Goal: Information Seeking & Learning: Compare options

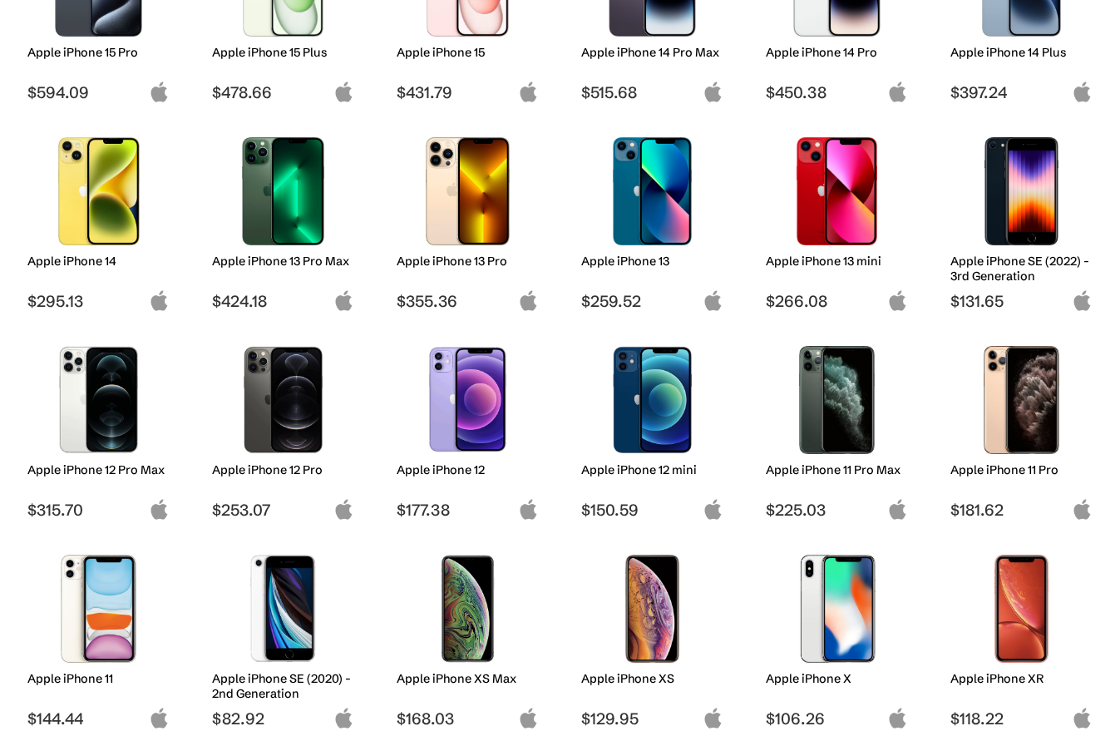
scroll to position [568, 0]
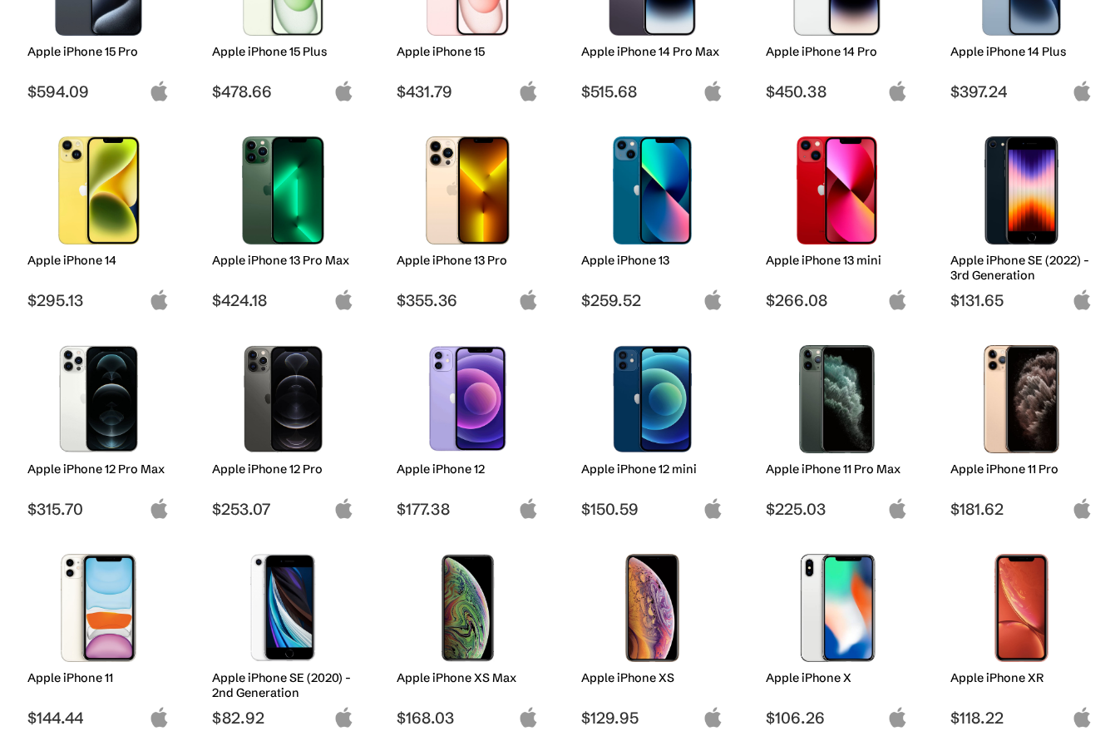
click at [296, 204] on img at bounding box center [282, 190] width 117 height 108
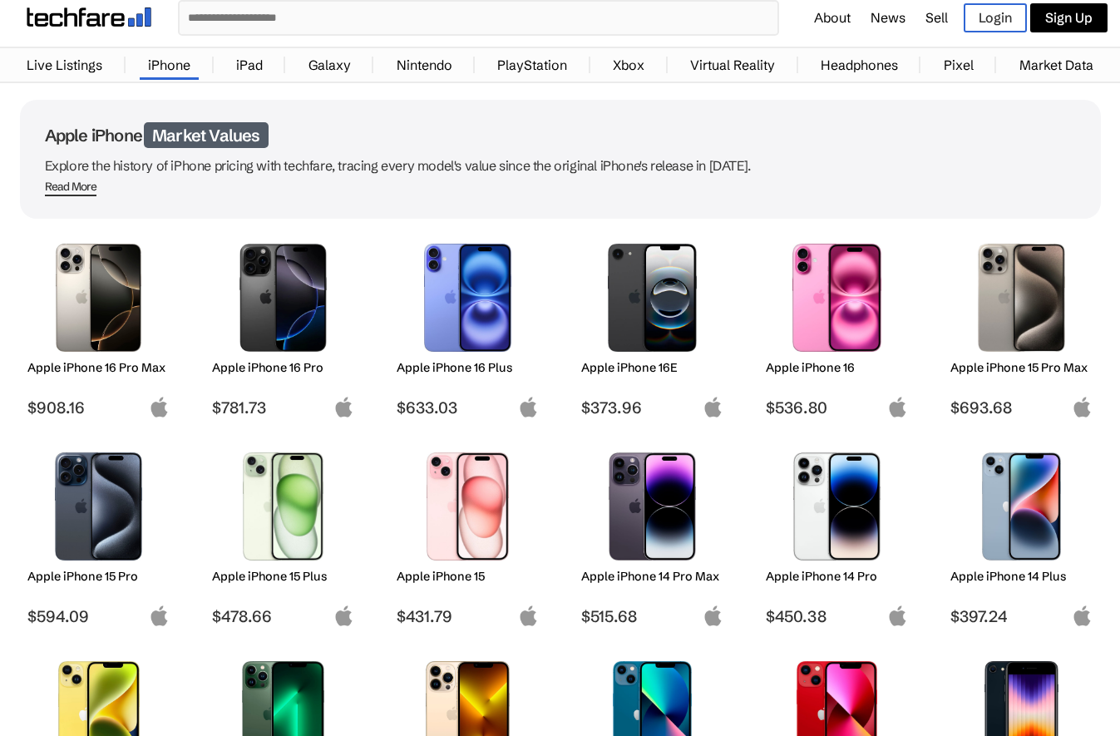
scroll to position [0, 0]
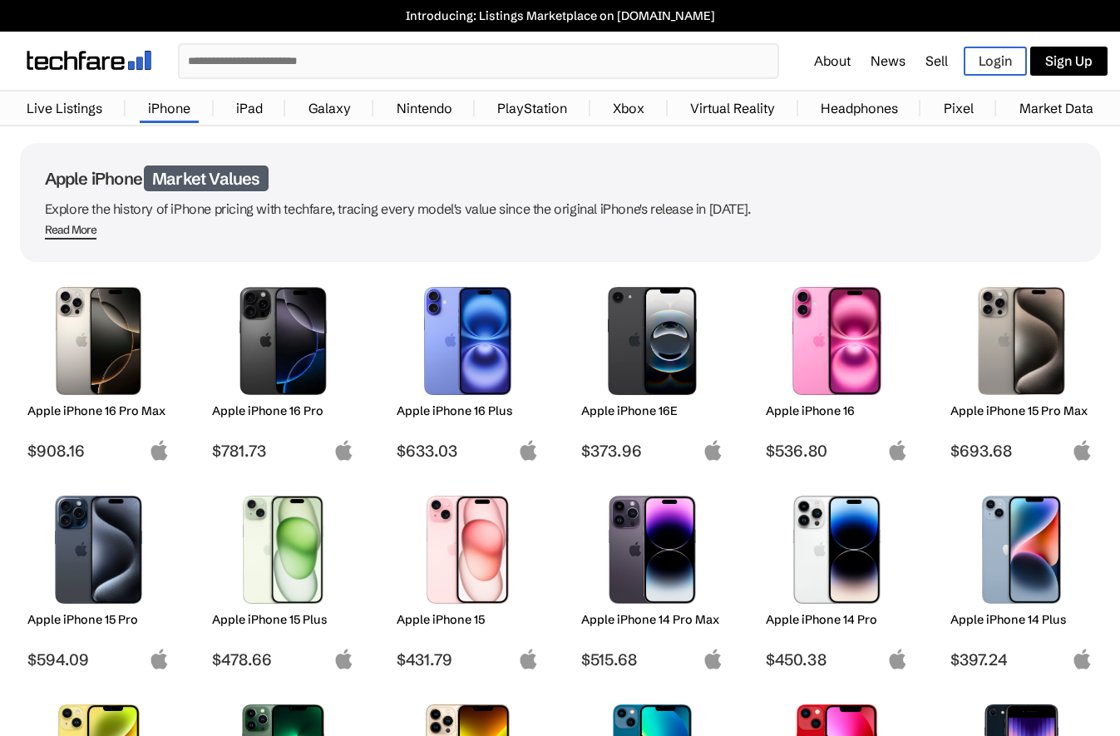
click at [108, 328] on img at bounding box center [98, 341] width 117 height 108
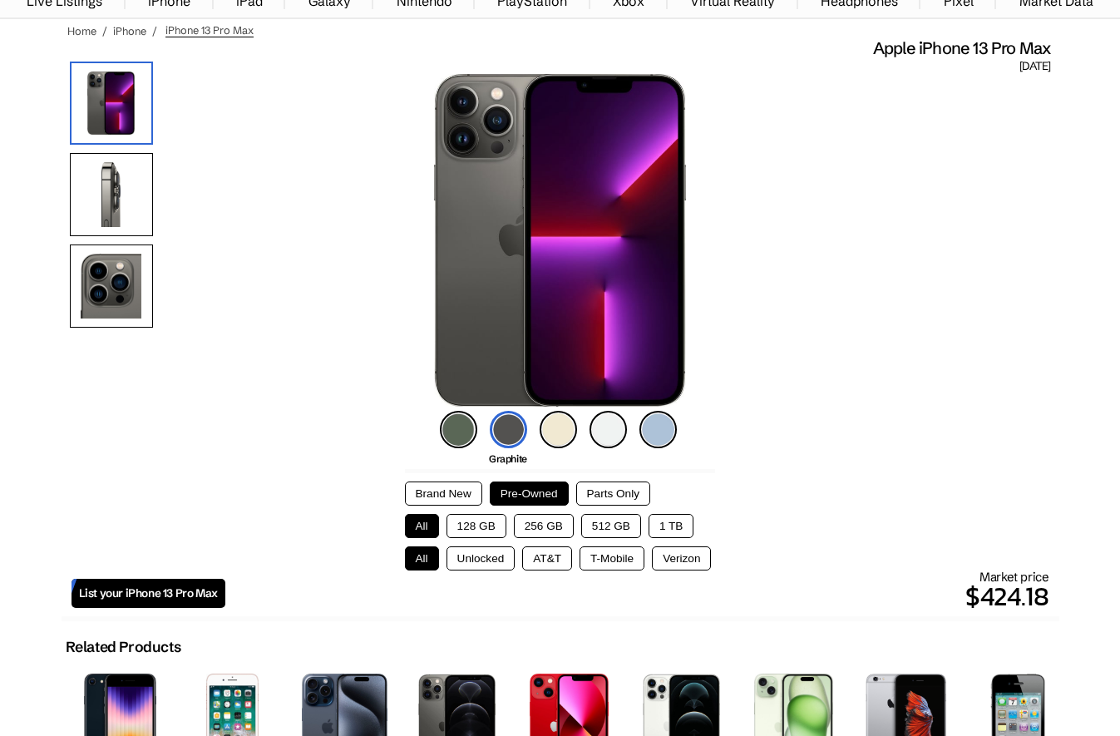
scroll to position [108, 0]
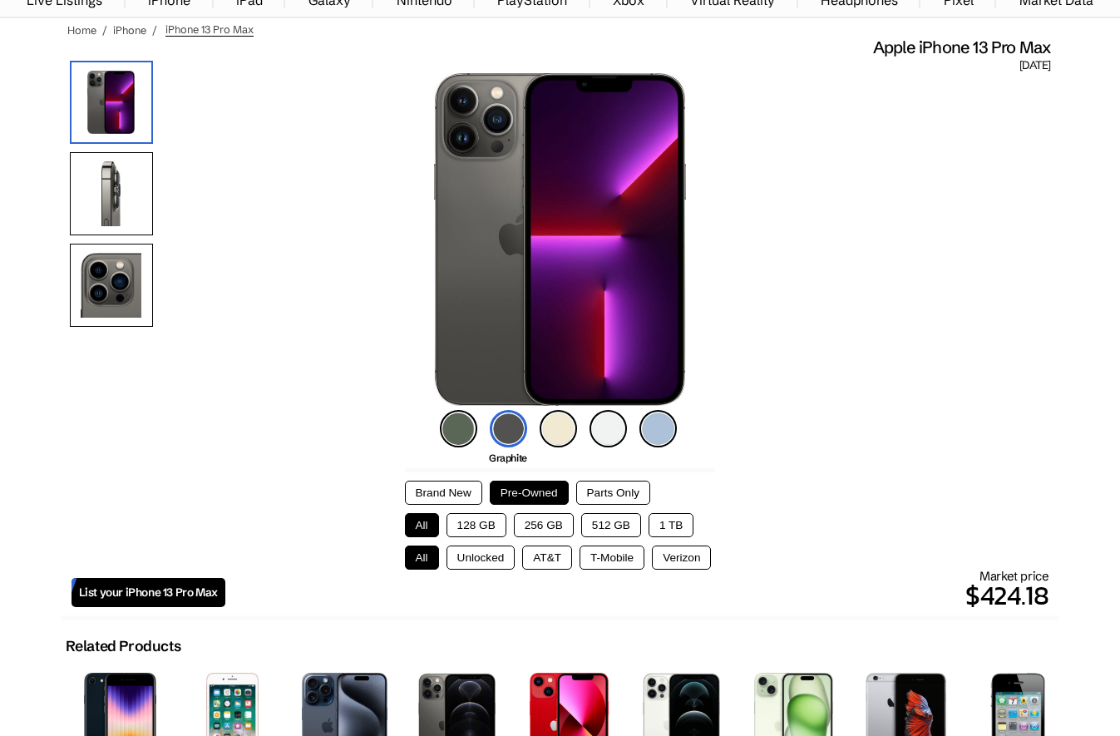
click at [673, 525] on button "1 TB" at bounding box center [670, 525] width 45 height 24
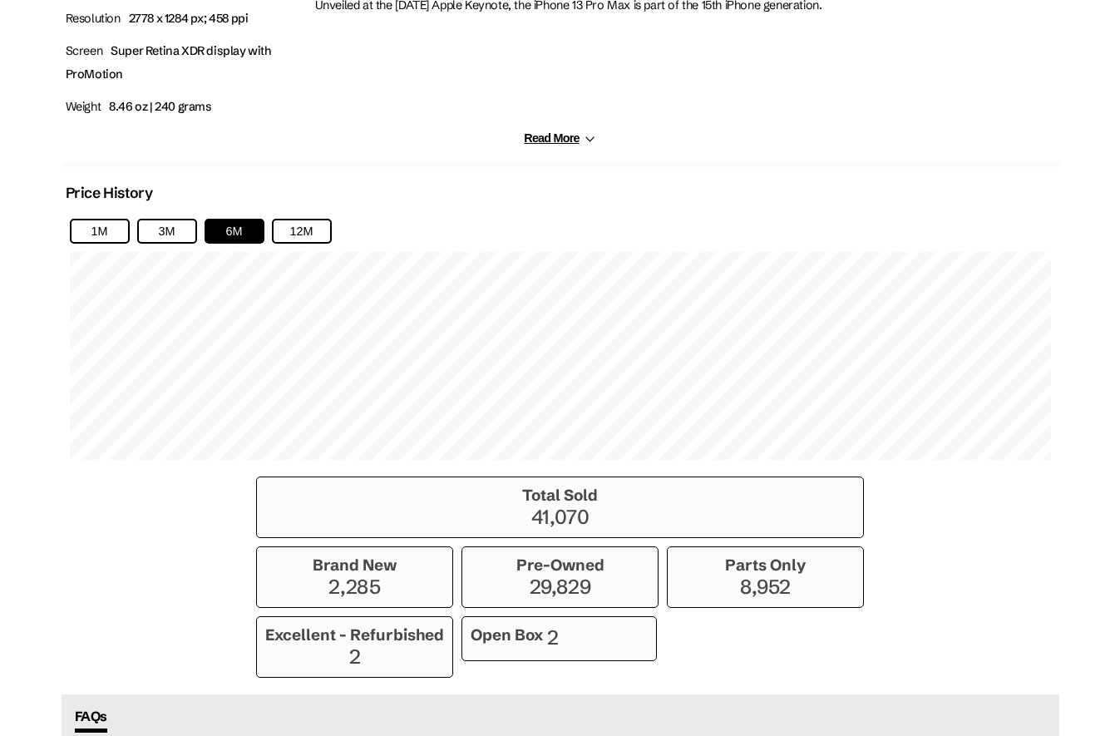
scroll to position [766, 0]
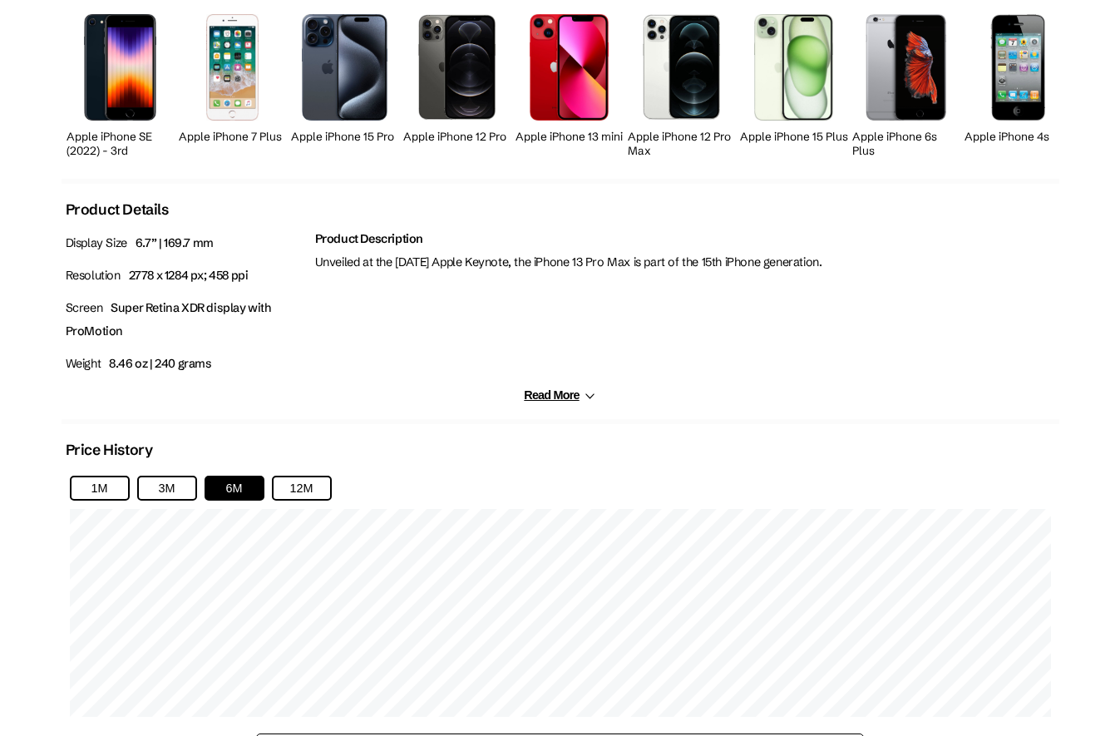
click at [544, 388] on button "Read More" at bounding box center [559, 395] width 71 height 14
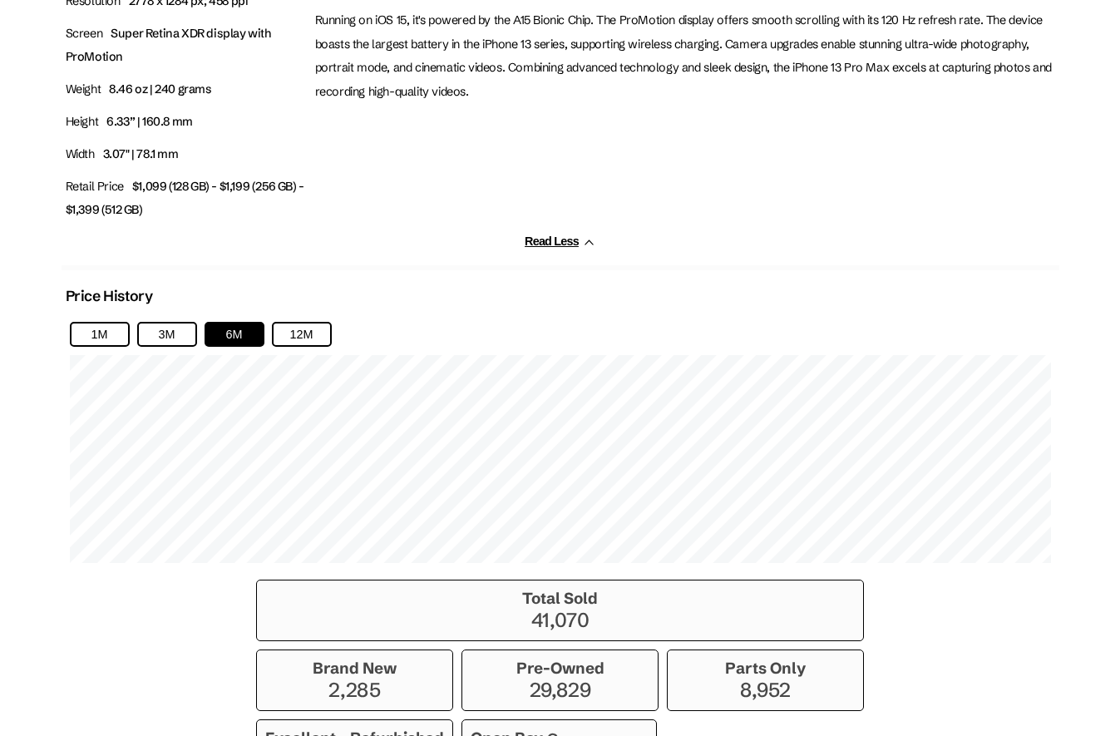
scroll to position [1064, 0]
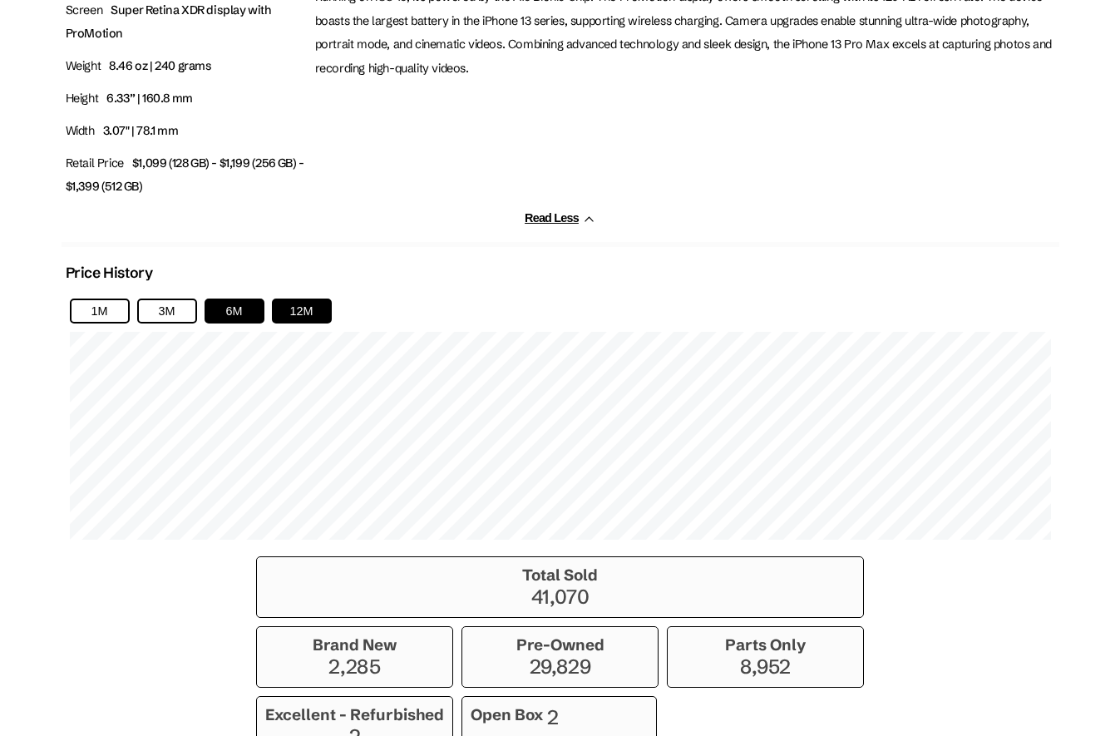
click at [323, 309] on button "12M" at bounding box center [302, 310] width 60 height 25
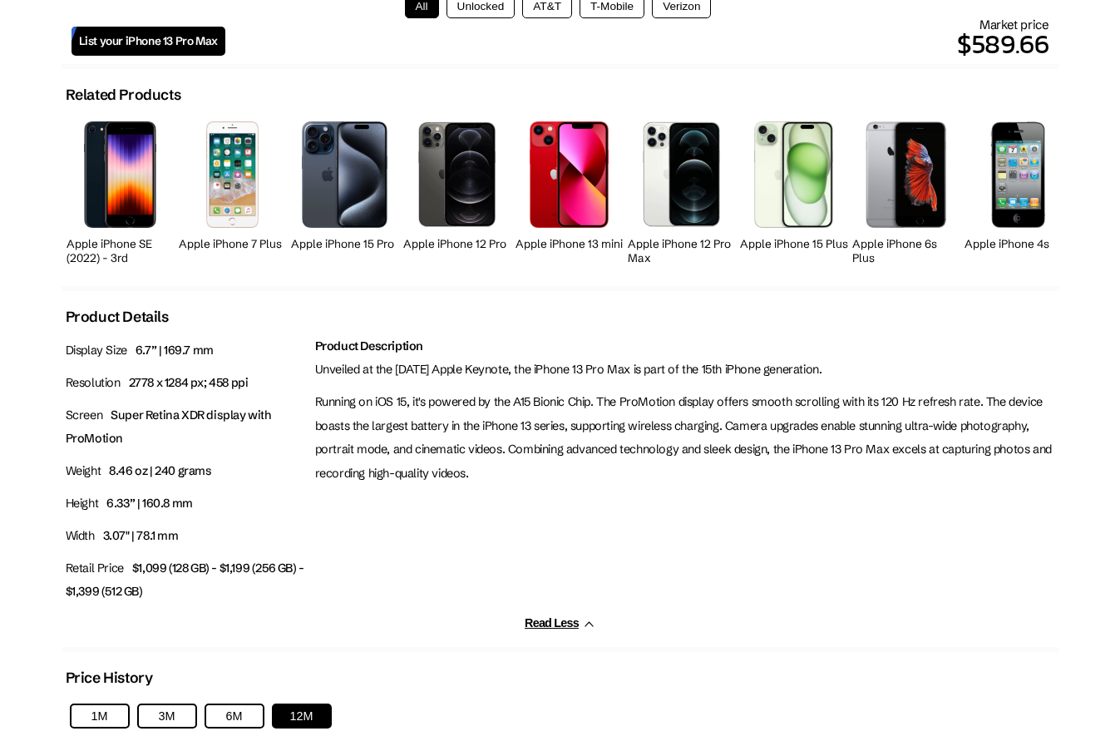
scroll to position [661, 0]
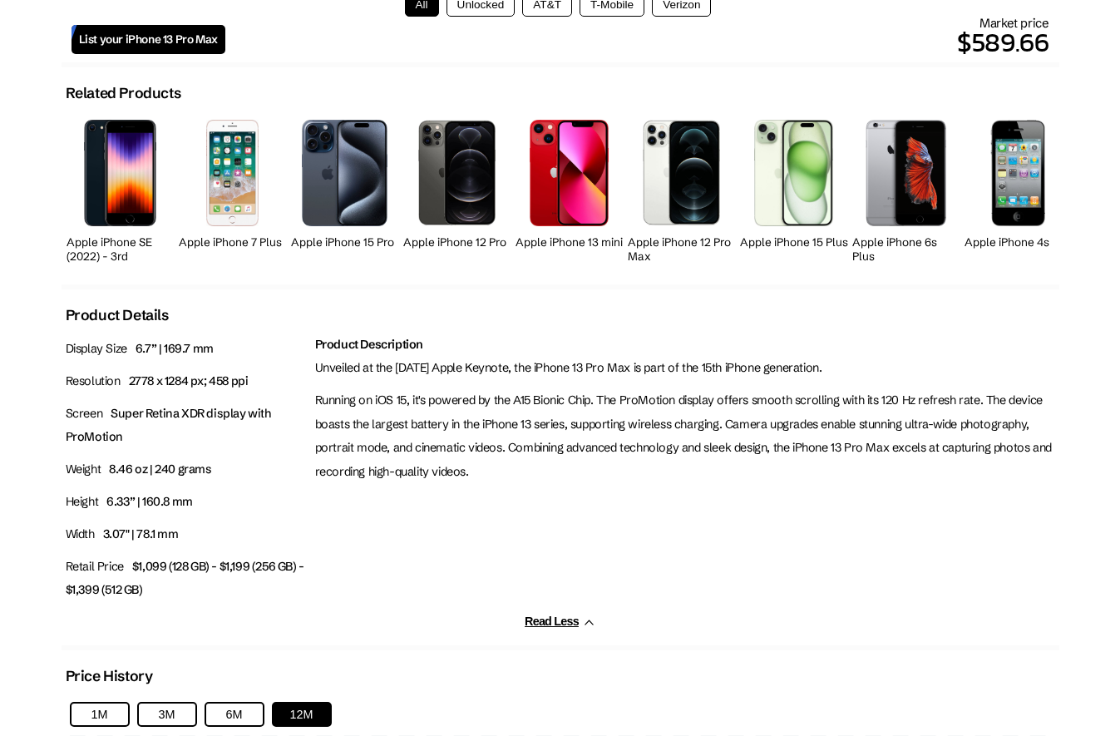
click at [499, 388] on p "Running on iOS 15, it's powered by the A15 Bionic Chip. The ProMotion display o…" at bounding box center [685, 436] width 740 height 96
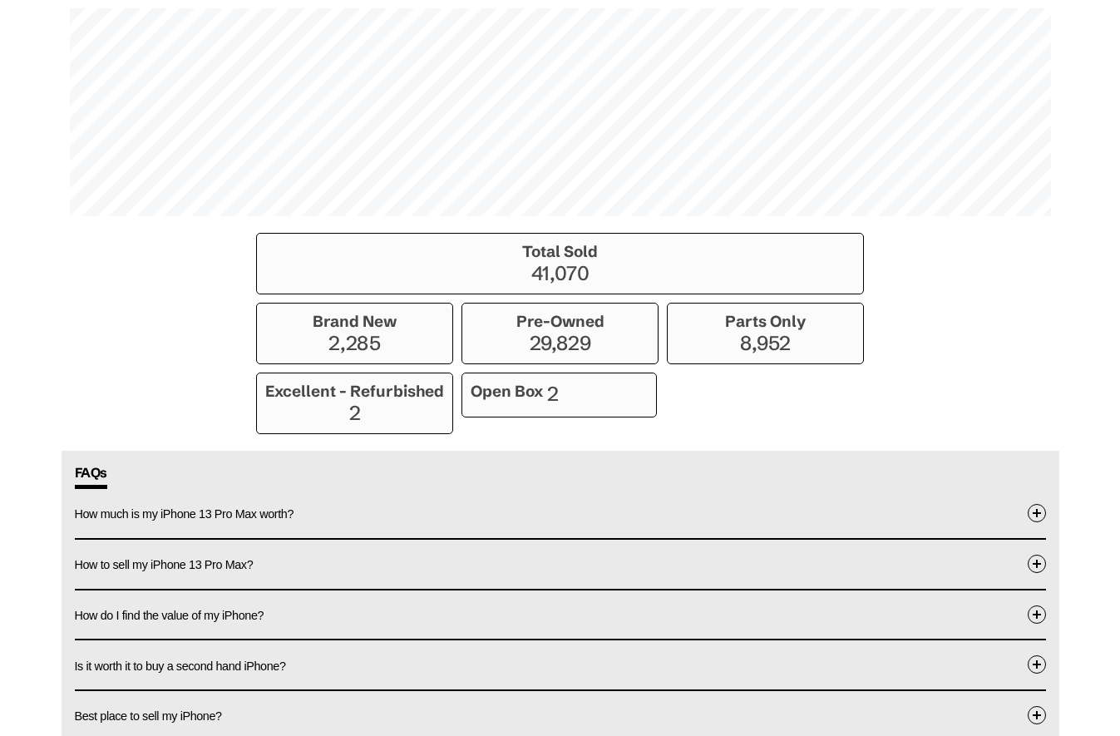
scroll to position [1521, 0]
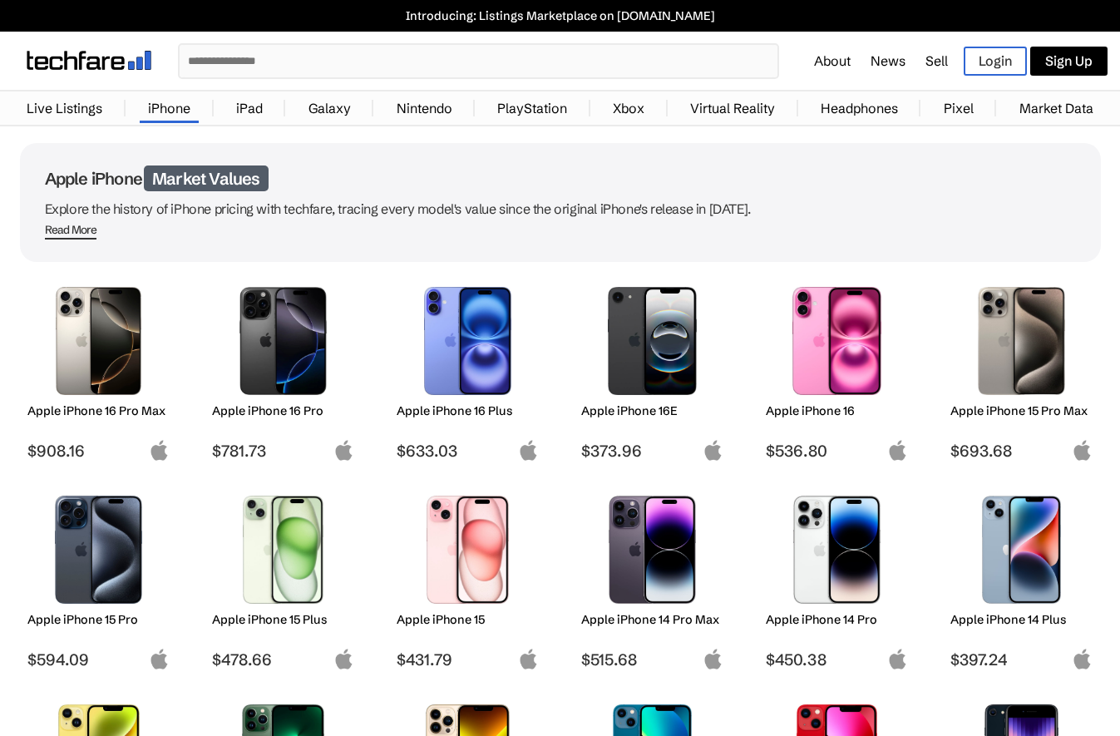
click at [1019, 347] on img at bounding box center [1020, 341] width 117 height 108
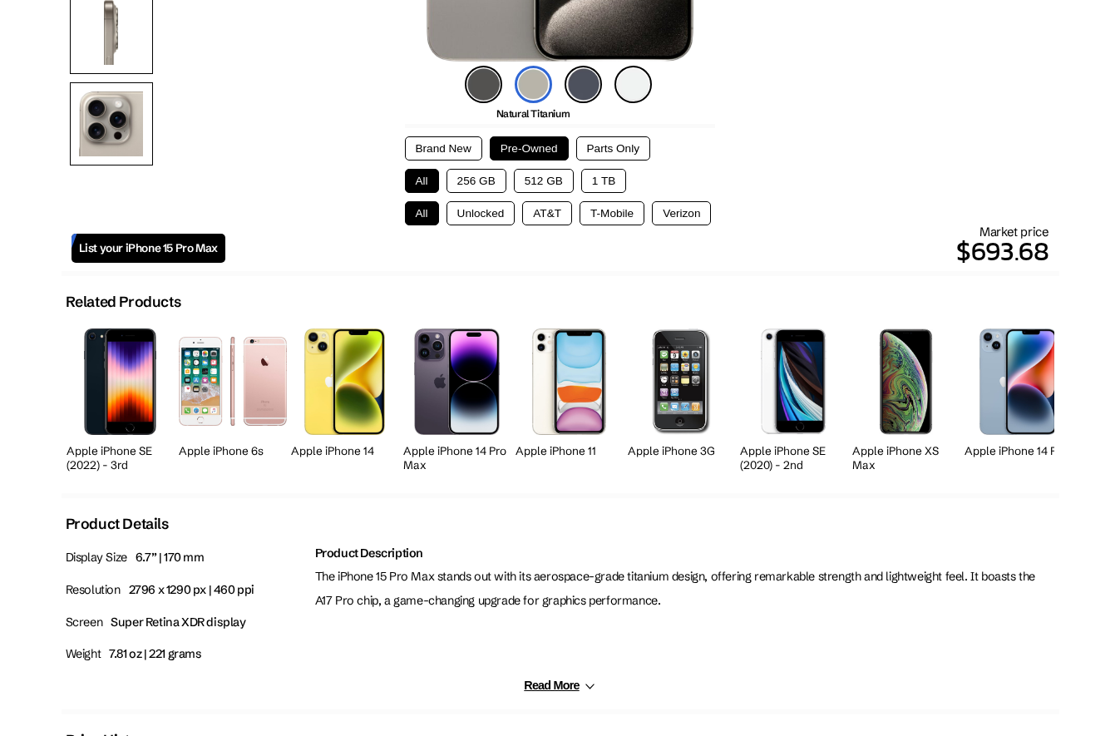
click at [600, 183] on button "1 TB" at bounding box center [603, 181] width 45 height 24
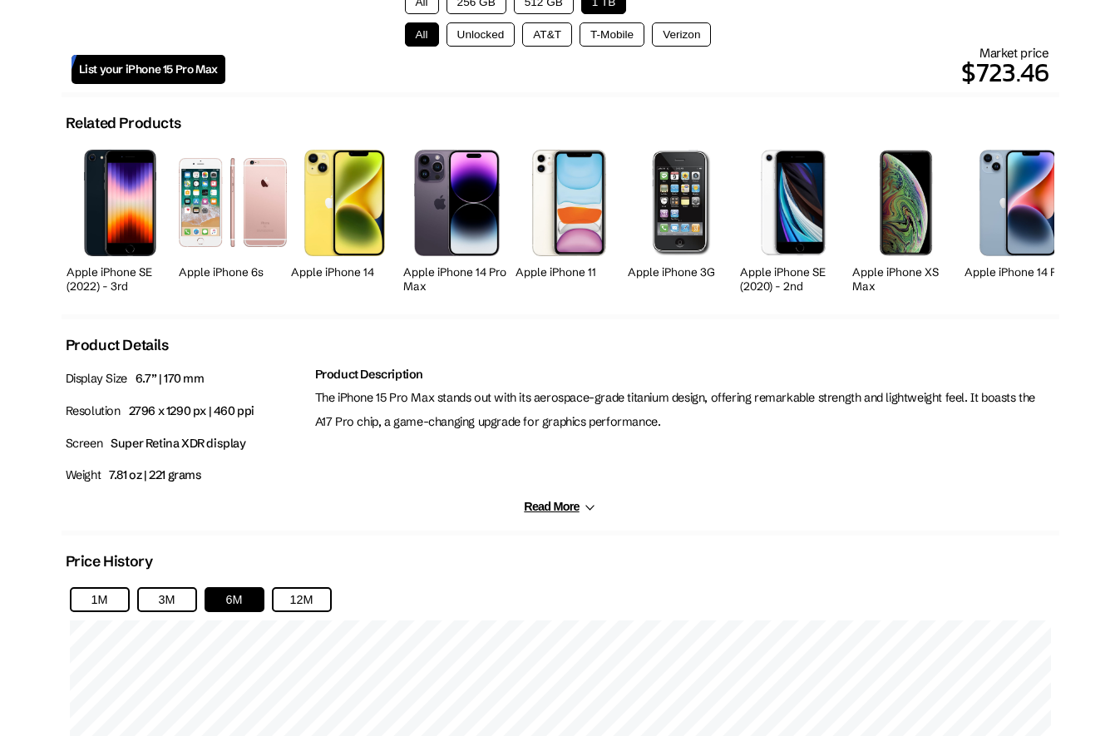
scroll to position [732, 0]
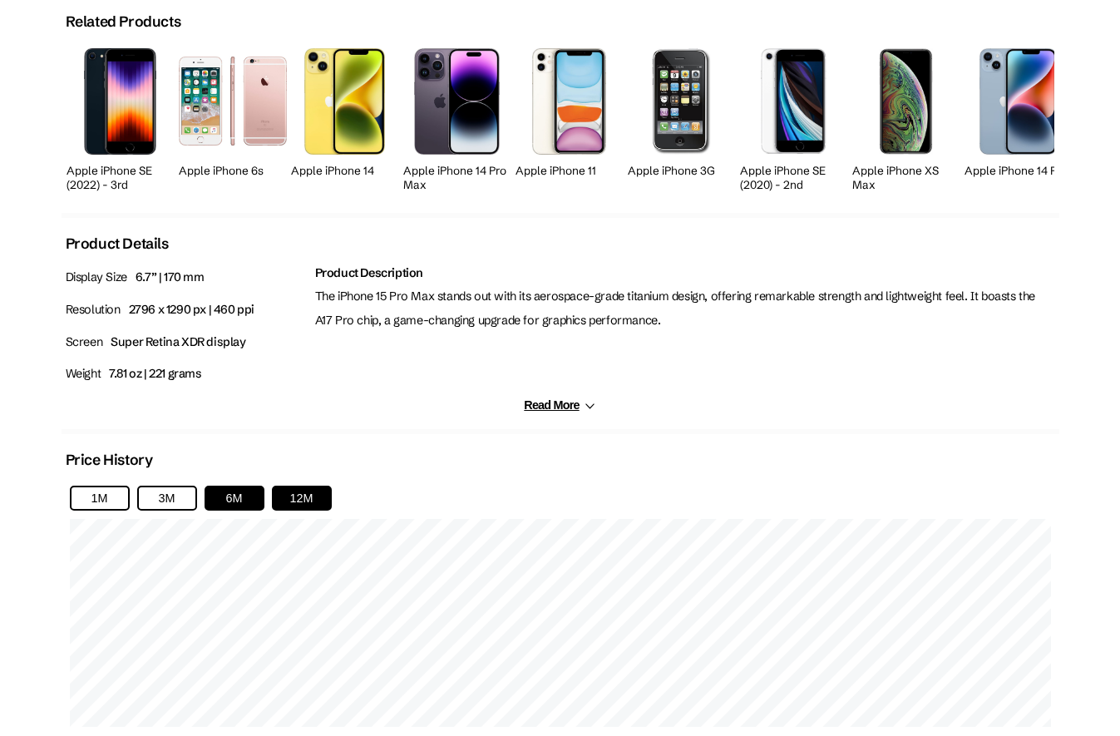
click at [299, 494] on button "12M" at bounding box center [302, 497] width 60 height 25
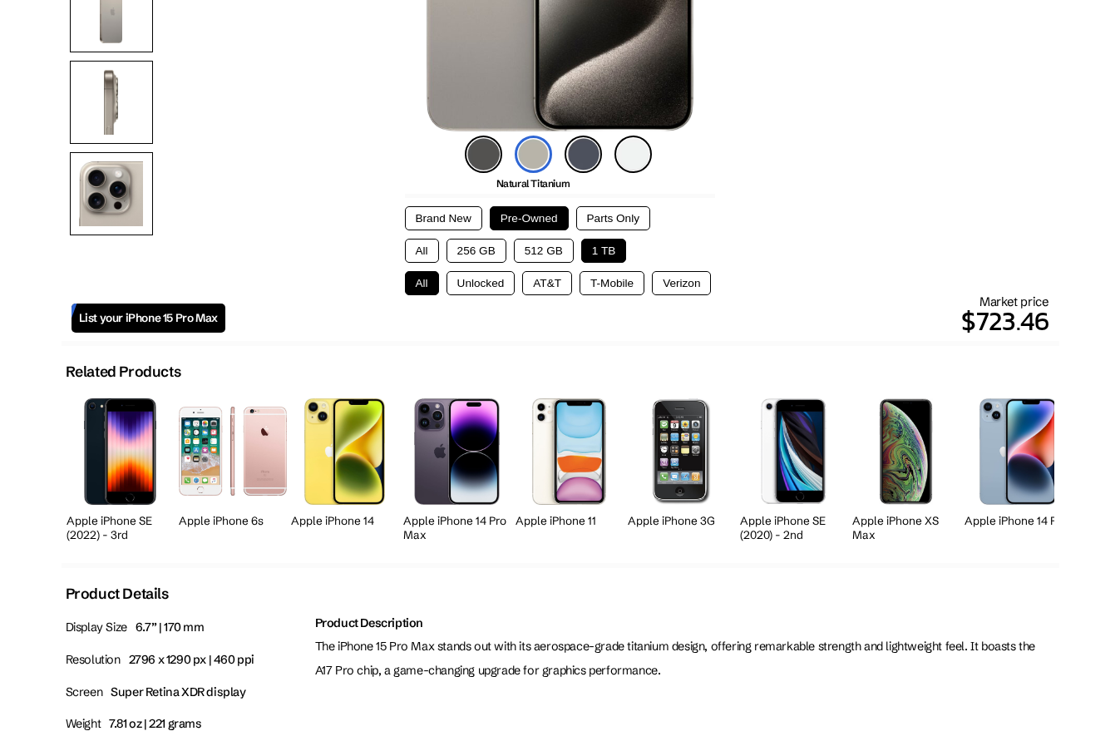
scroll to position [386, 0]
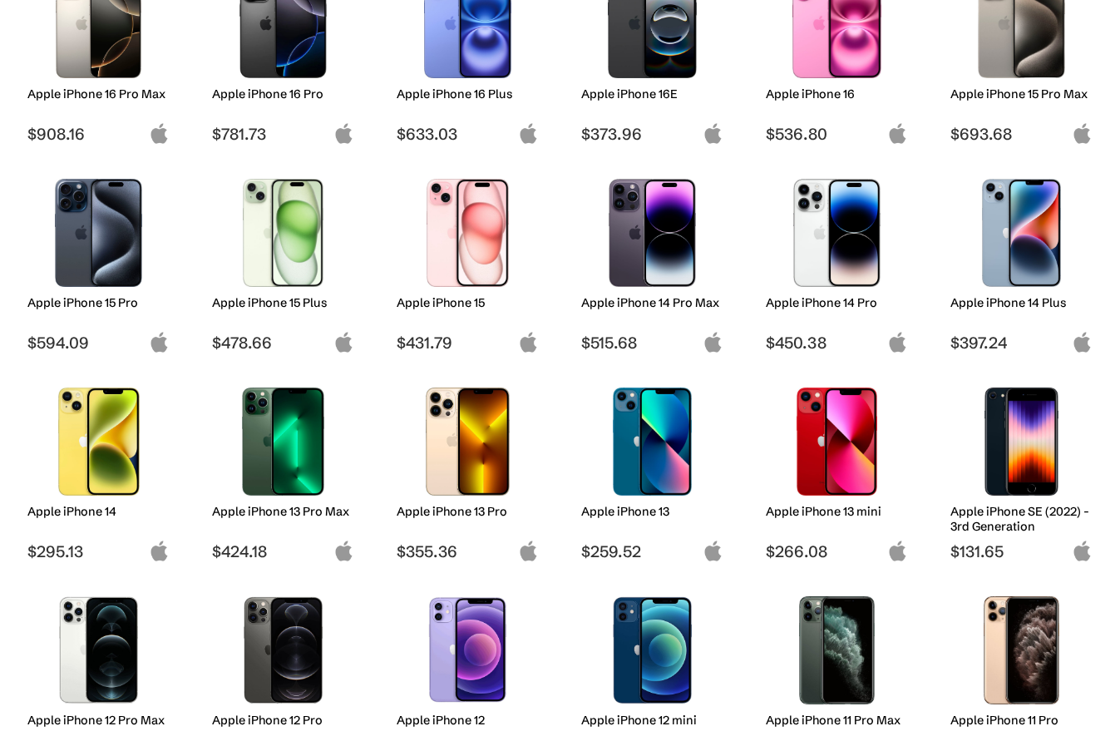
scroll to position [321, 0]
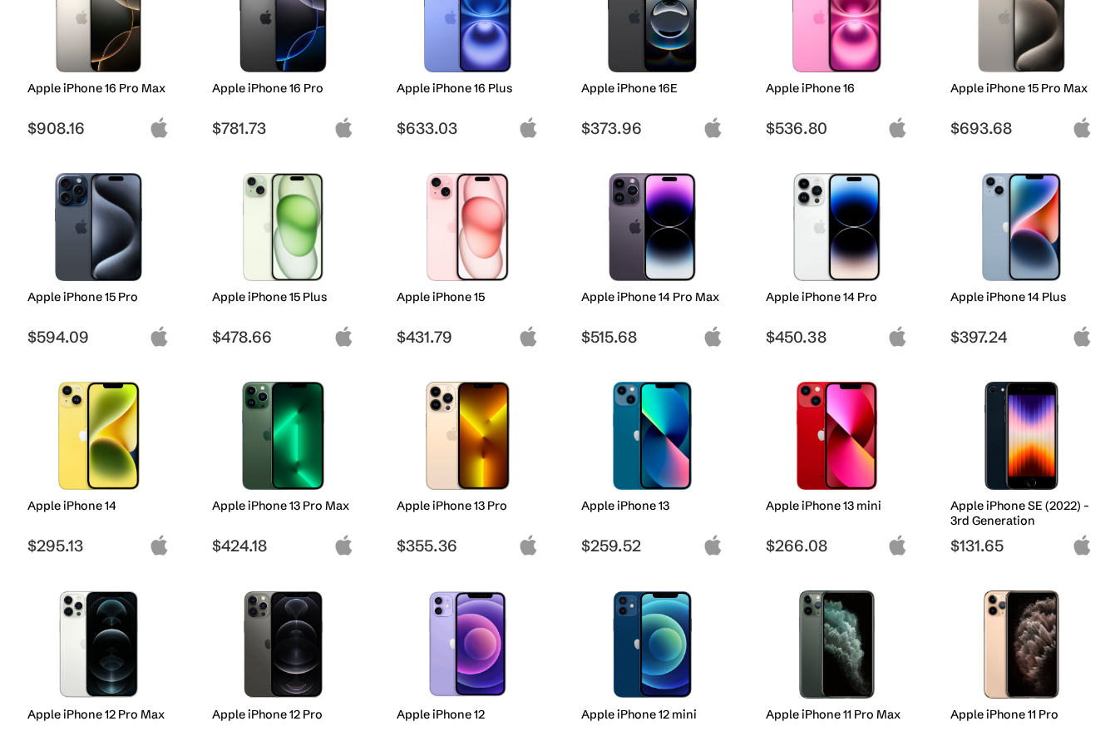
click at [645, 253] on img at bounding box center [651, 227] width 117 height 108
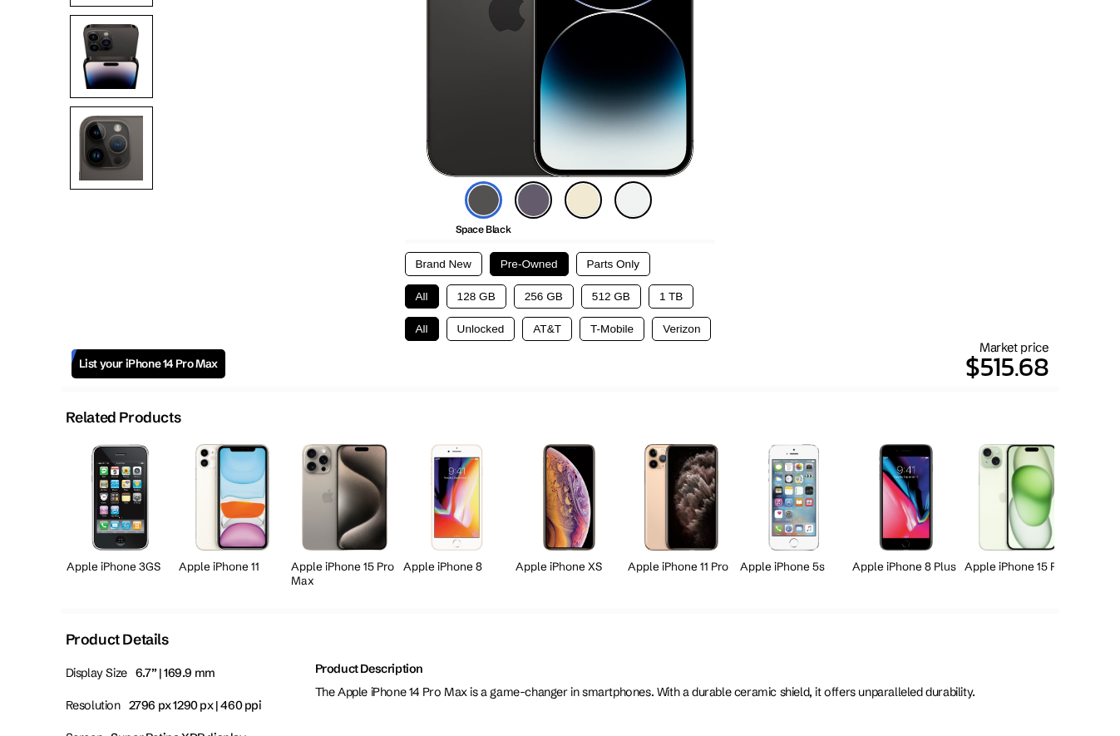
scroll to position [304, 0]
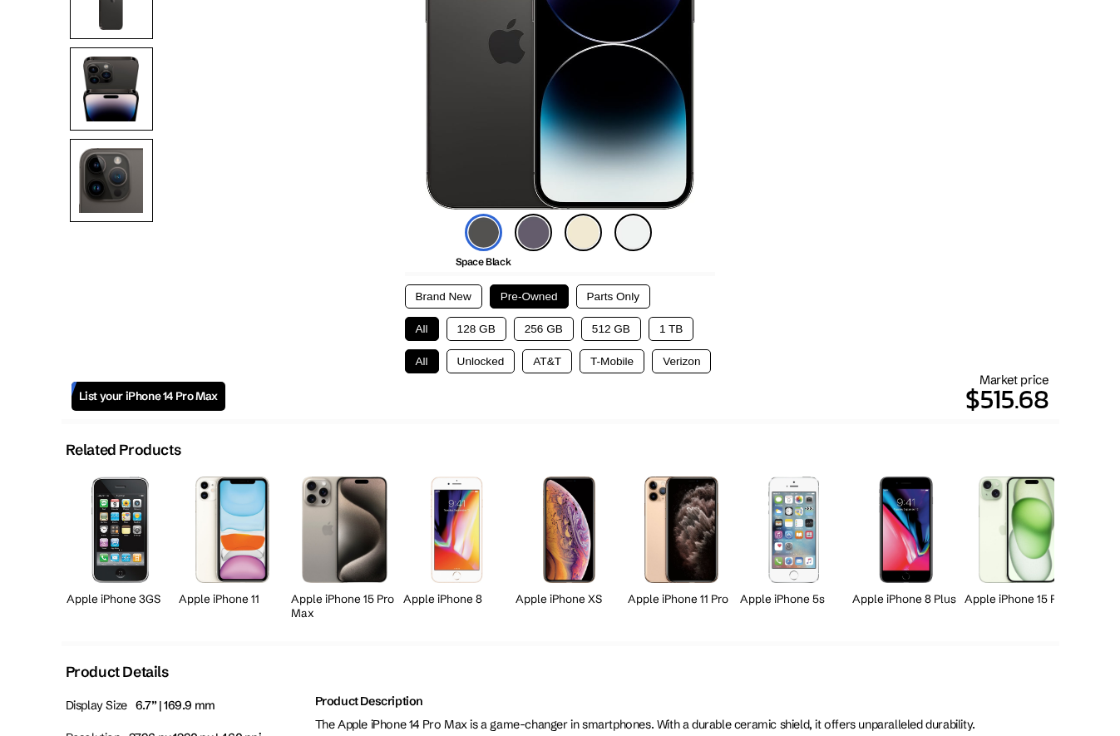
click at [674, 327] on button "1 TB" at bounding box center [670, 329] width 45 height 24
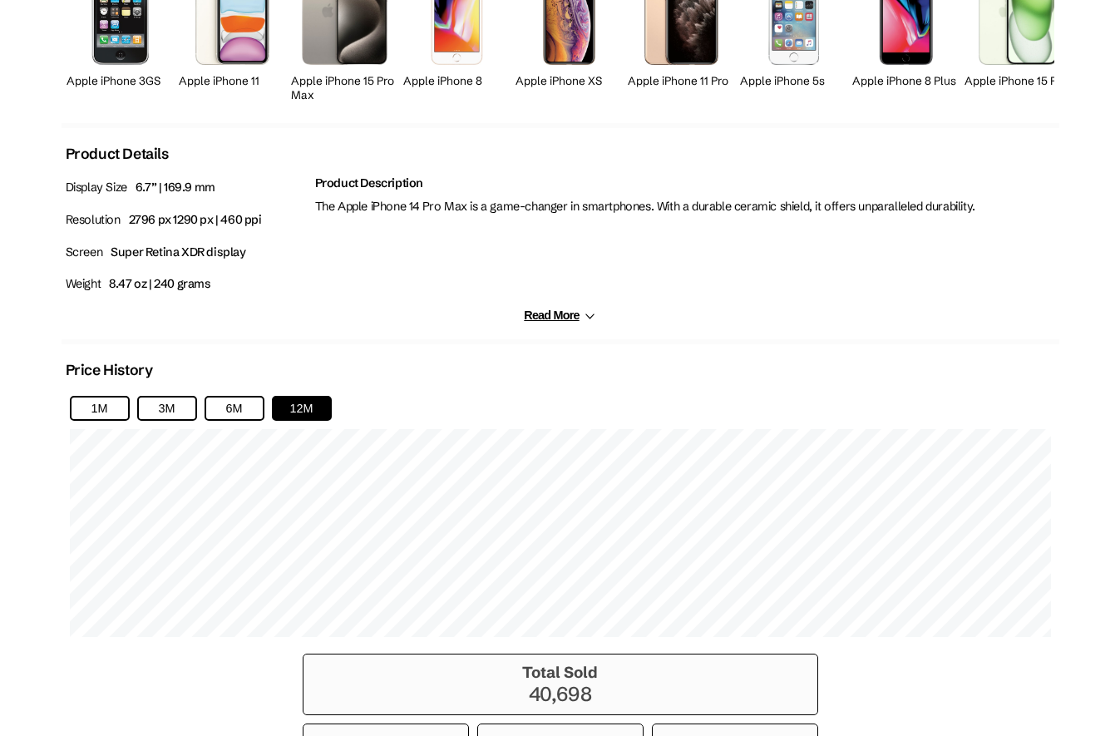
scroll to position [823, 0]
